Goal: Task Accomplishment & Management: Use online tool/utility

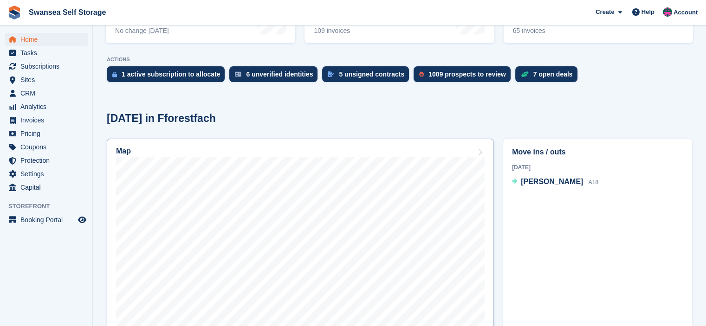
scroll to position [186, 0]
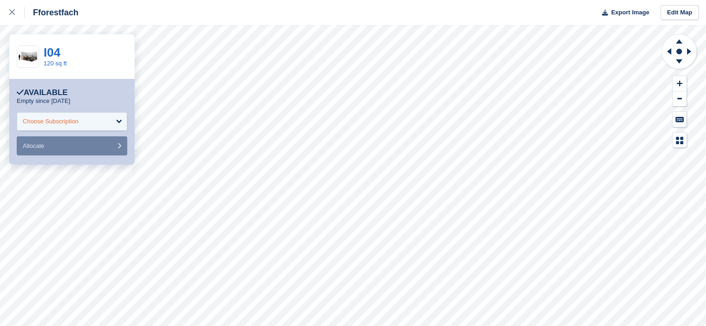
click at [117, 121] on div "Choose Subscription" at bounding box center [72, 121] width 110 height 19
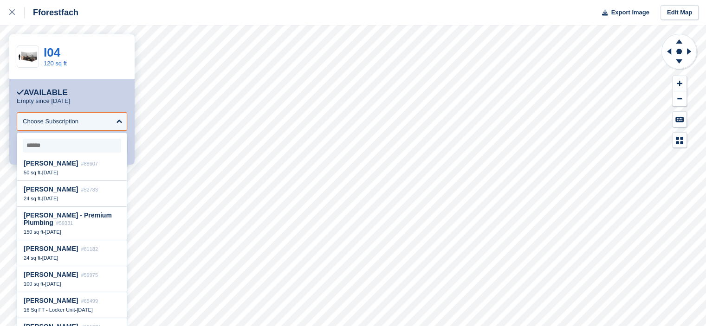
scroll to position [1165, 0]
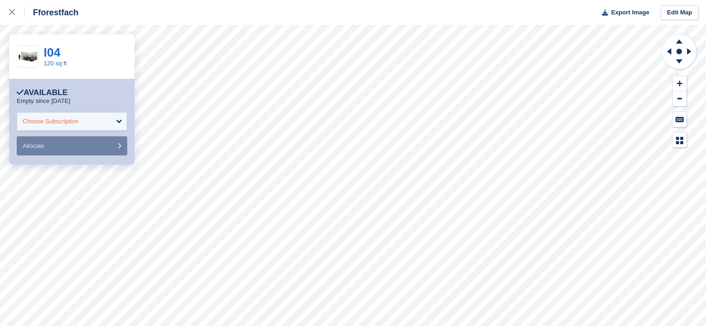
click at [121, 124] on div "Choose Subscription" at bounding box center [72, 121] width 110 height 19
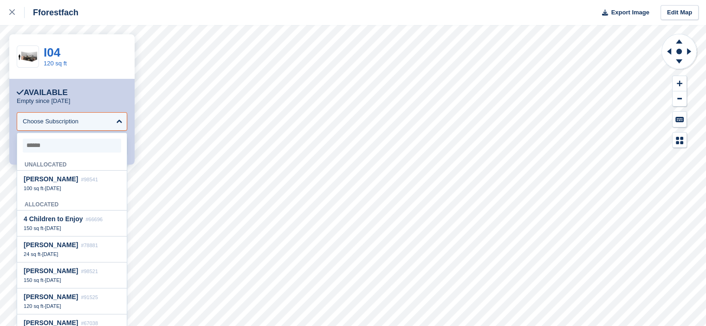
click at [86, 148] on input "select-one" at bounding box center [72, 146] width 98 height 14
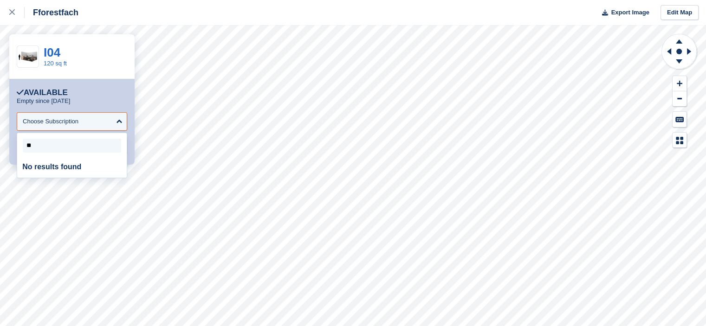
type input "*"
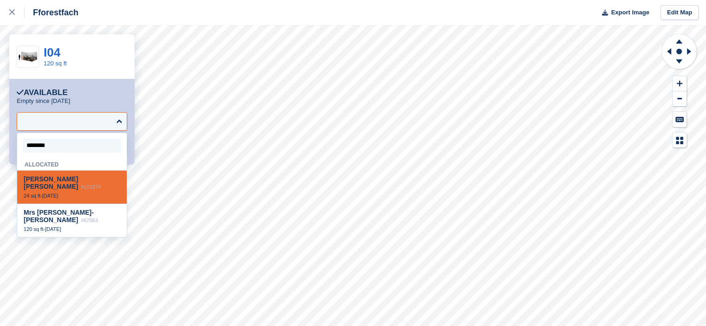
click at [79, 145] on input "select-one" at bounding box center [72, 146] width 98 height 14
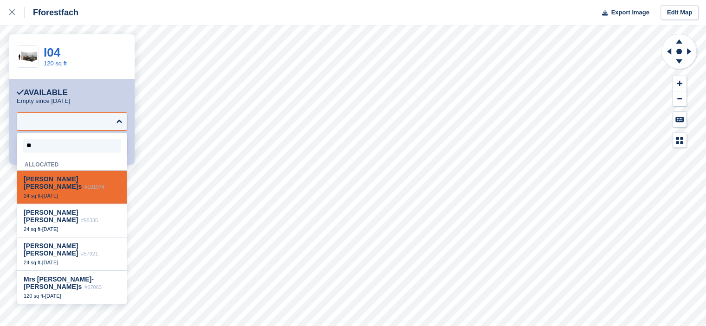
type input "*"
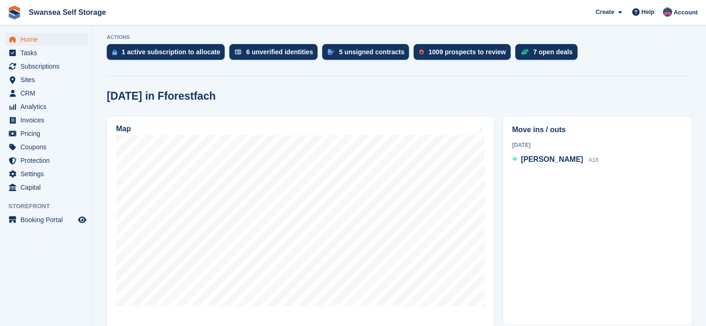
scroll to position [186, 0]
